Goal: Check status

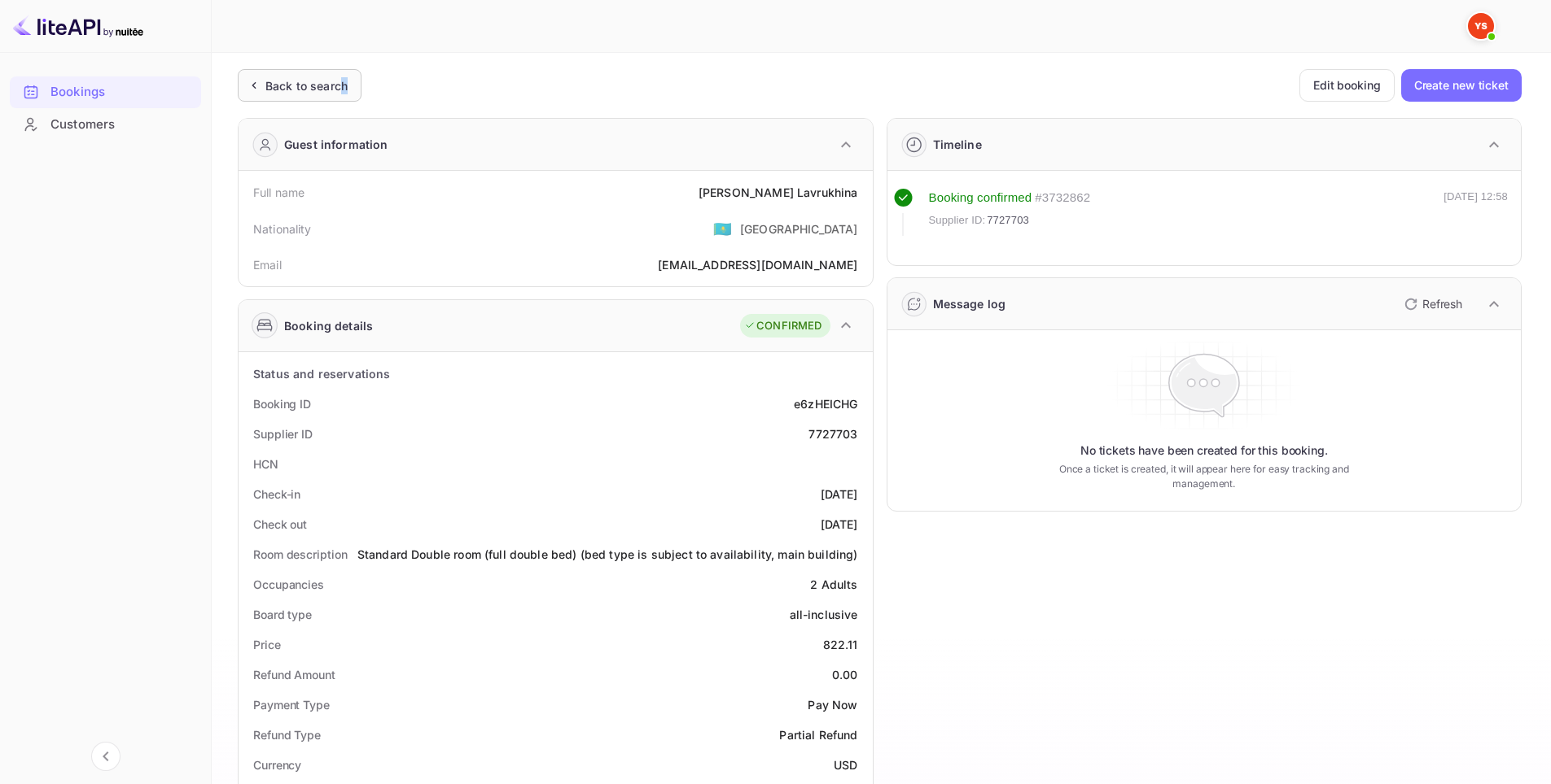
click at [343, 87] on div "Back to search" at bounding box center [306, 86] width 82 height 17
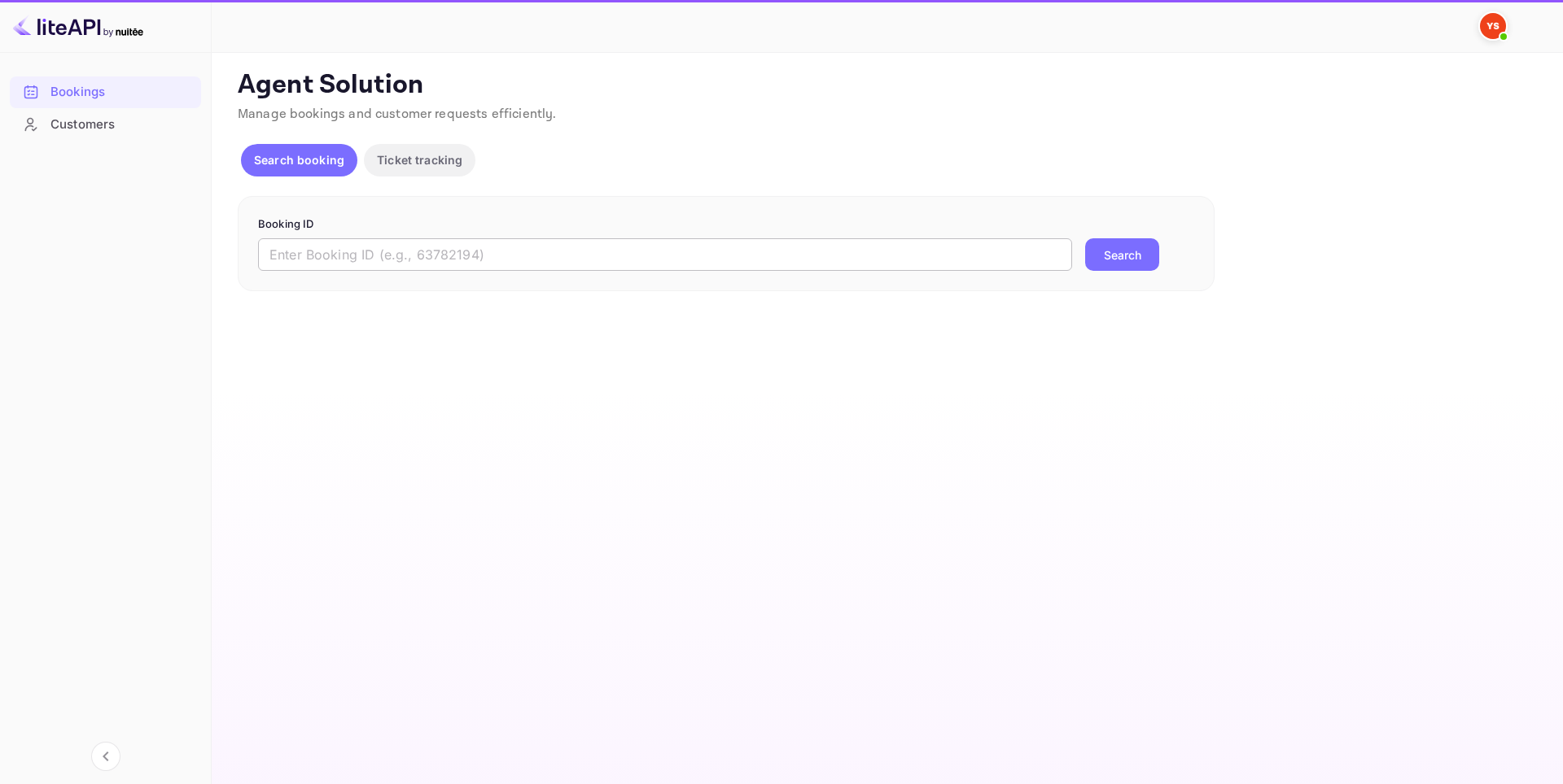
drag, startPoint x: 671, startPoint y: 249, endPoint x: 800, endPoint y: 243, distance: 129.1
click at [671, 249] on input "text" at bounding box center [665, 255] width 814 height 32
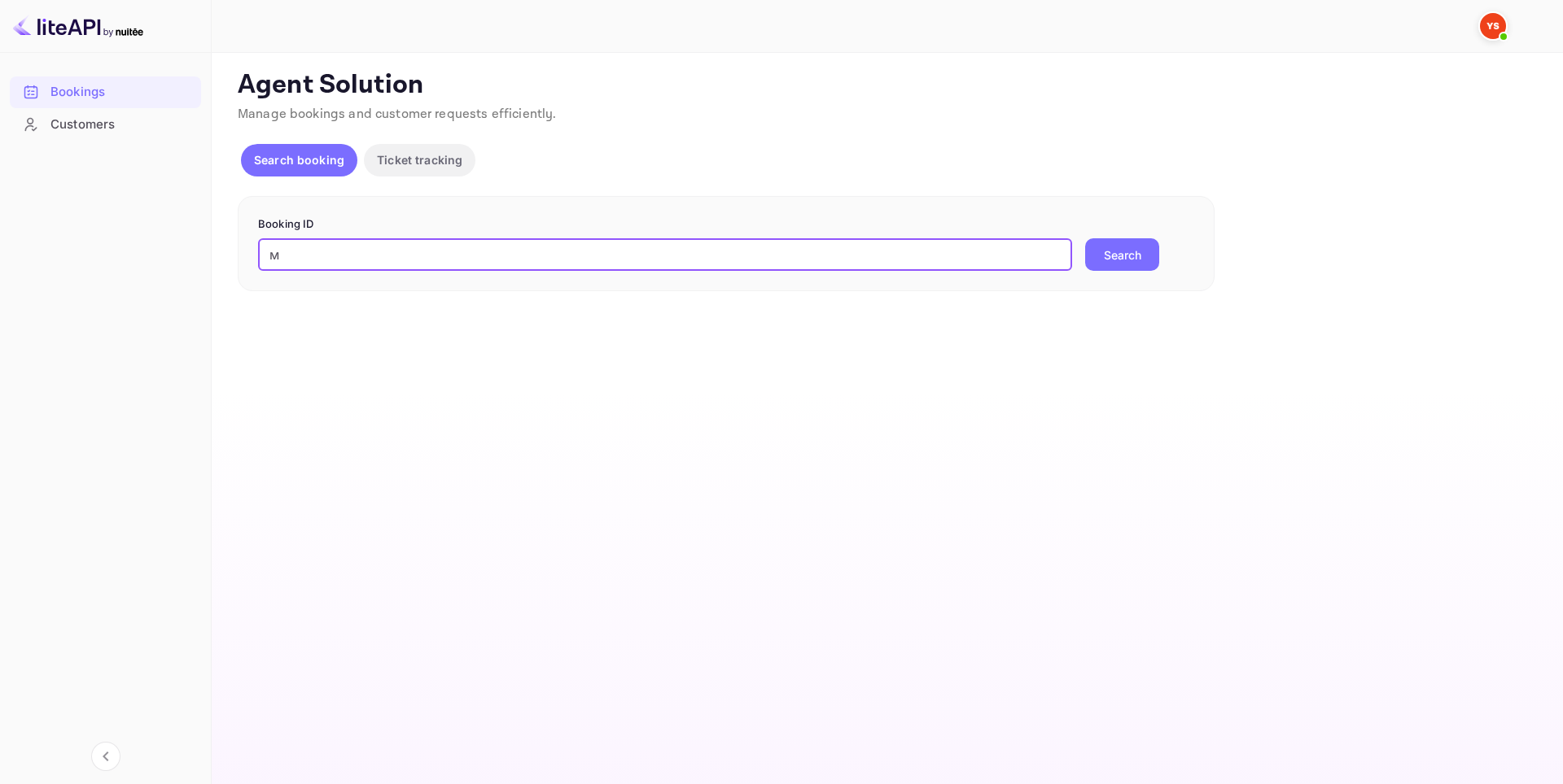
drag, startPoint x: 286, startPoint y: 254, endPoint x: 207, endPoint y: 260, distance: 79.2
click at [207, 260] on div "Bookings Customers Now you can check your travel website directly from the link…" at bounding box center [781, 392] width 1563 height 784
paste input "7844875"
type input "7844875"
click at [1115, 258] on button "Search" at bounding box center [1122, 255] width 74 height 32
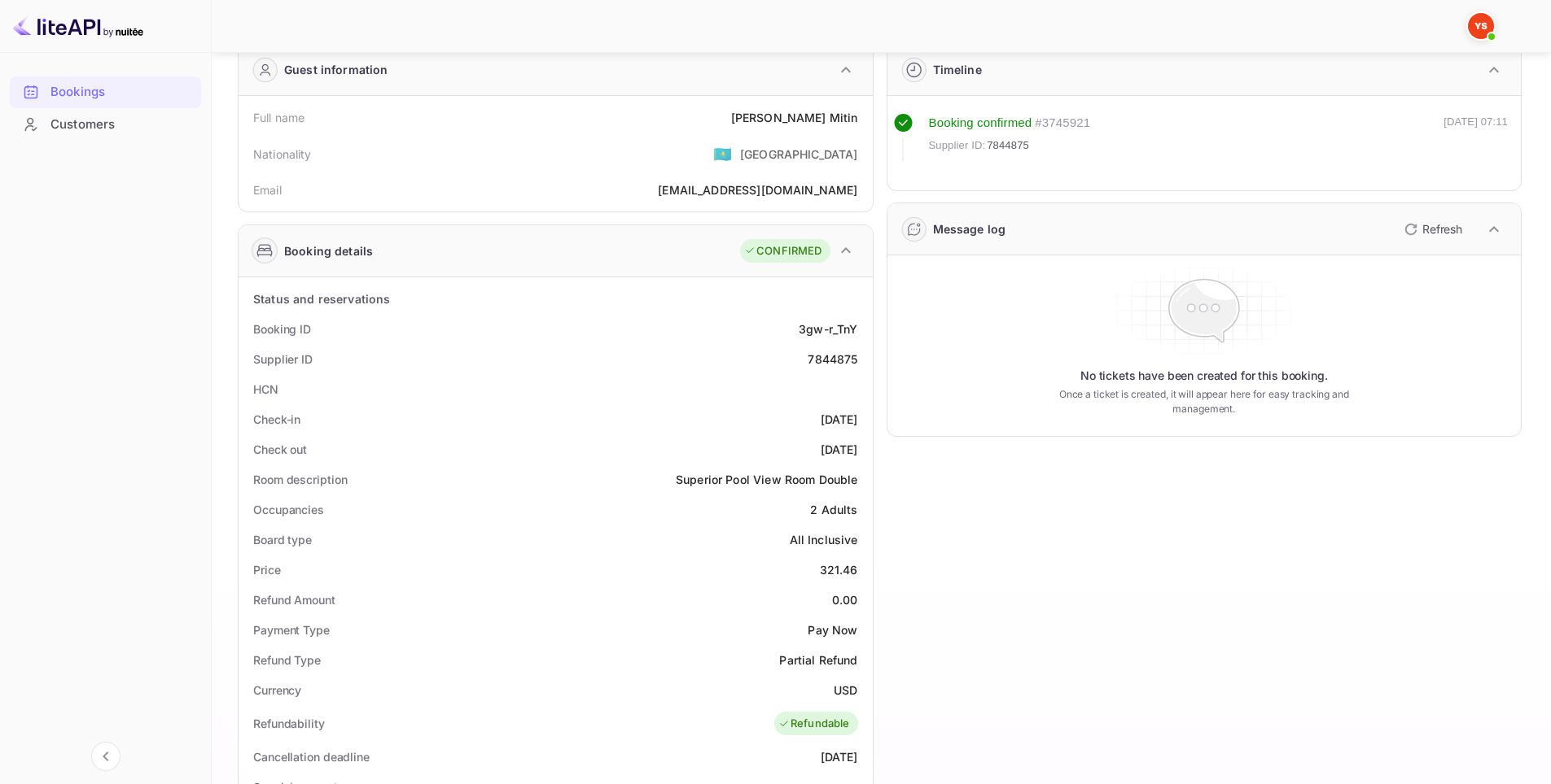
scroll to position [325, 0]
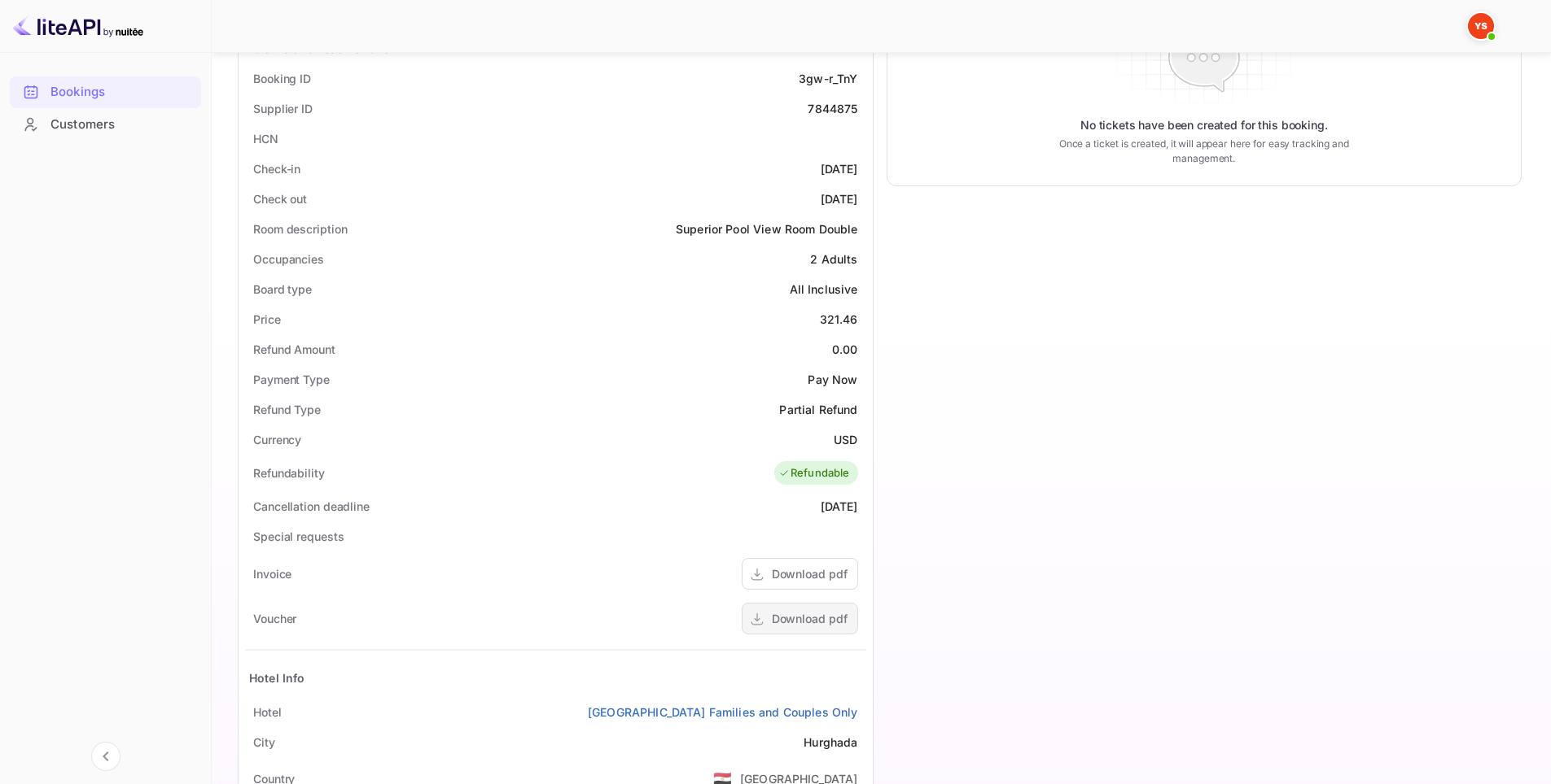
click at [802, 618] on div "Download pdf" at bounding box center [809, 618] width 76 height 17
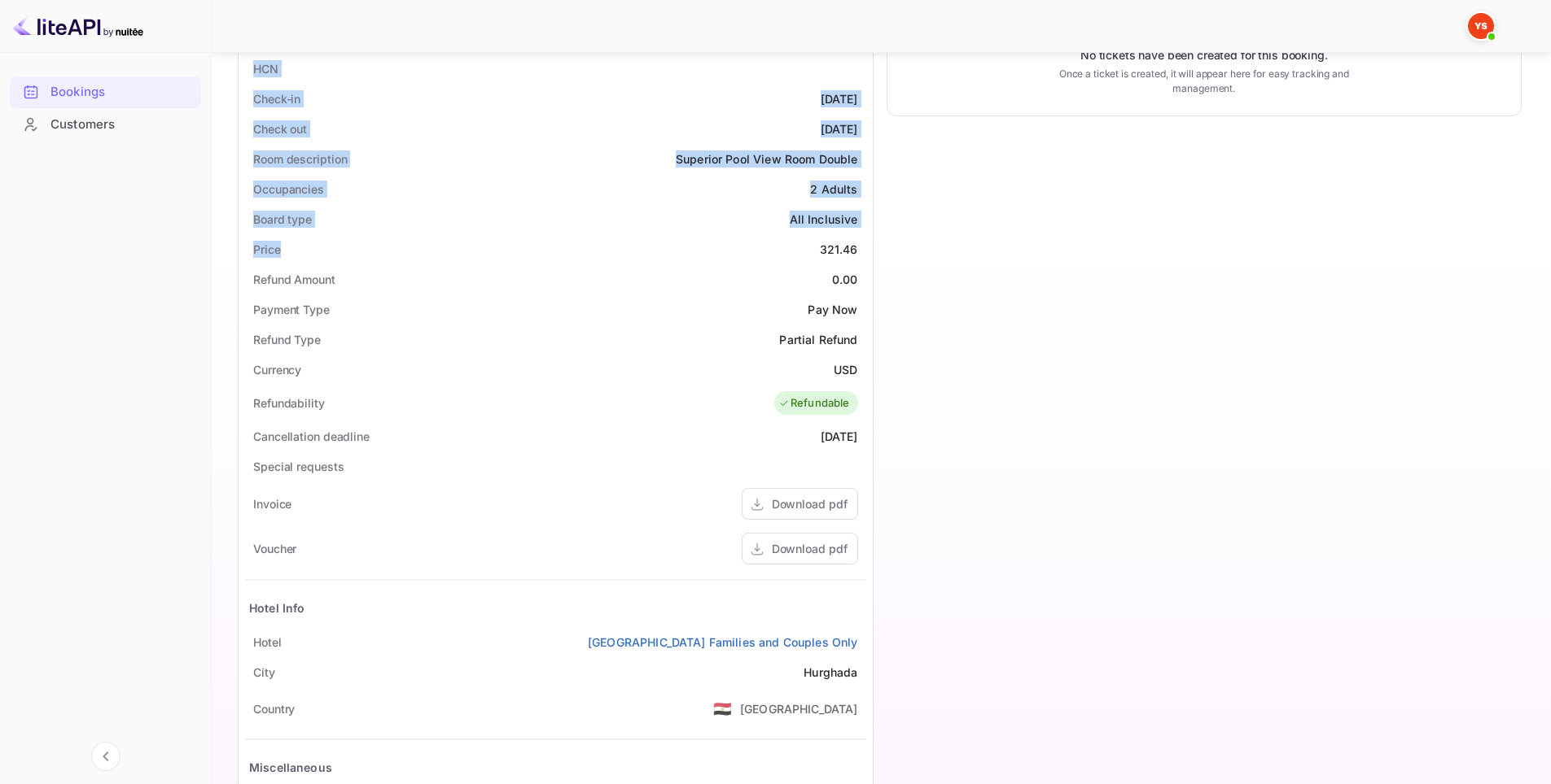
scroll to position [407, 0]
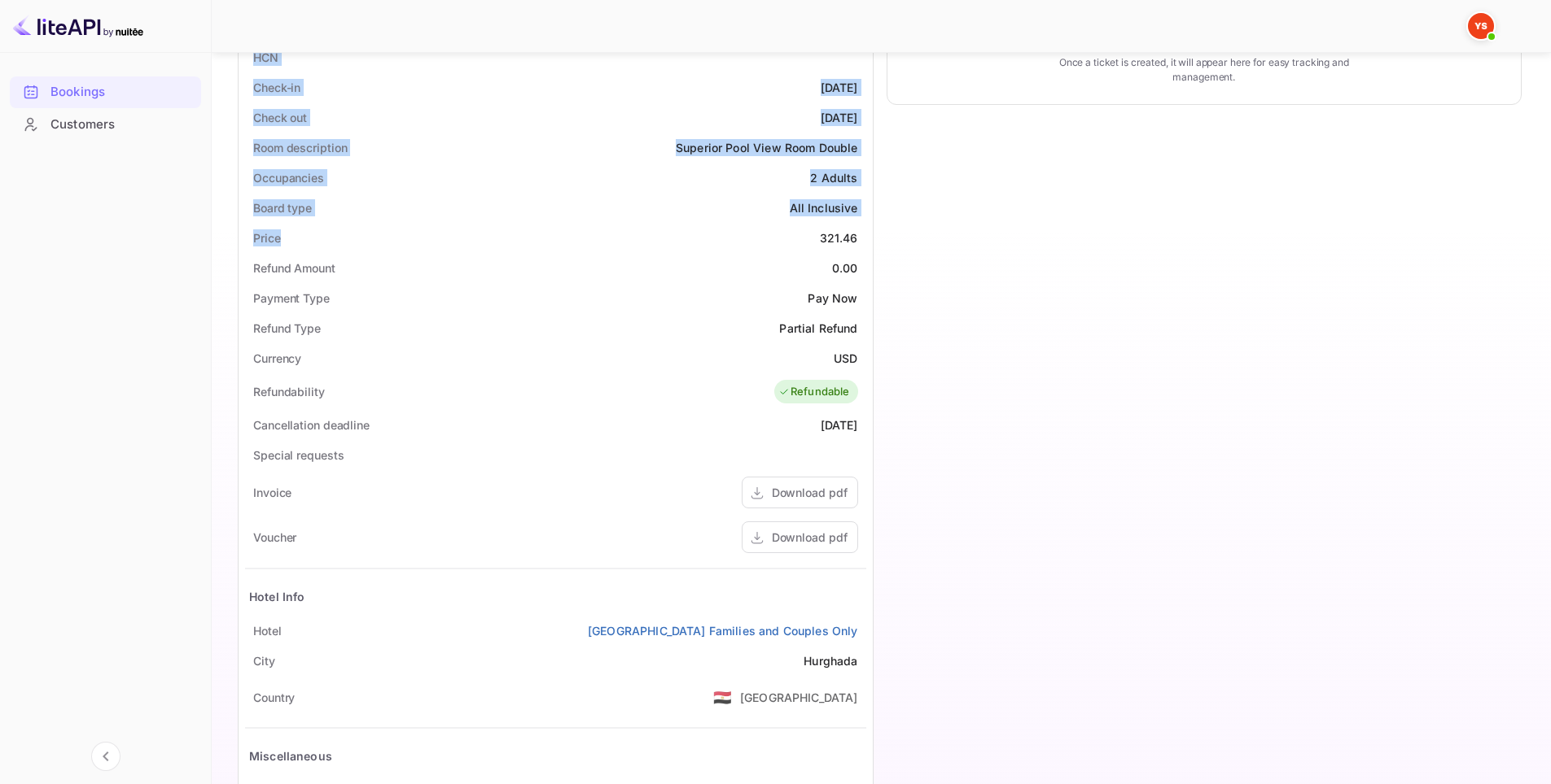
drag, startPoint x: 212, startPoint y: 189, endPoint x: 862, endPoint y: 631, distance: 786.0
click at [862, 631] on div "Unsaved Changes Ticket Affiliate URL [URL][DOMAIN_NAME] Business partner name N…" at bounding box center [871, 265] width 1320 height 1238
copy div "Full name [PERSON_NAME] Nationality 🇰🇿 [DEMOGRAPHIC_DATA] Email [EMAIL_ADDRESS]…"
click at [665, 163] on div "Occupancies 2 Adults" at bounding box center [555, 178] width 621 height 30
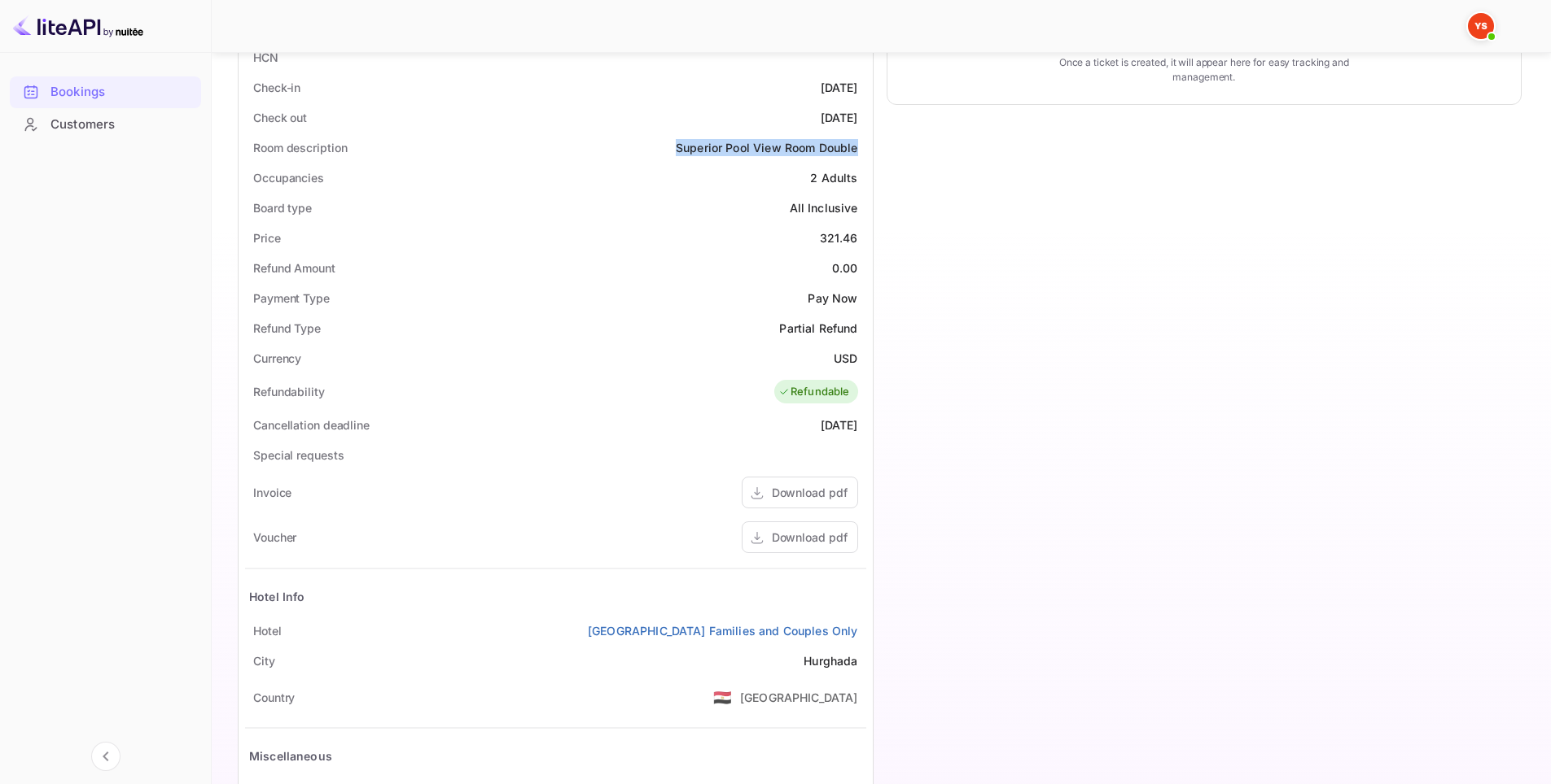
drag, startPoint x: 671, startPoint y: 152, endPoint x: 862, endPoint y: 148, distance: 191.0
click at [862, 148] on div "Room description Superior Pool View Room Double" at bounding box center [555, 147] width 621 height 30
copy div "Superior Pool View Room Double"
